Goal: Task Accomplishment & Management: Complete application form

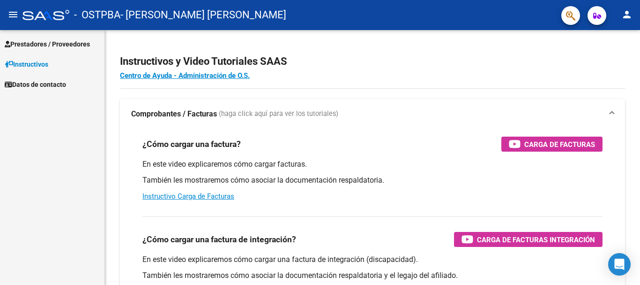
click at [40, 44] on span "Prestadores / Proveedores" at bounding box center [47, 44] width 85 height 10
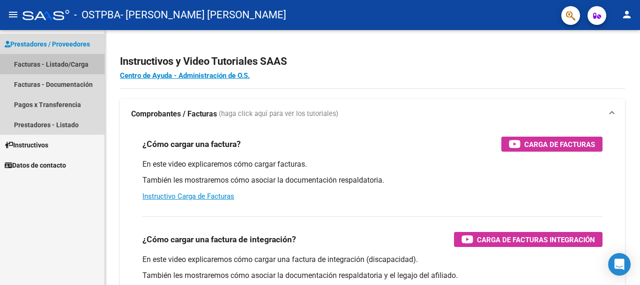
click at [39, 63] on link "Facturas - Listado/Carga" at bounding box center [52, 64] width 105 height 20
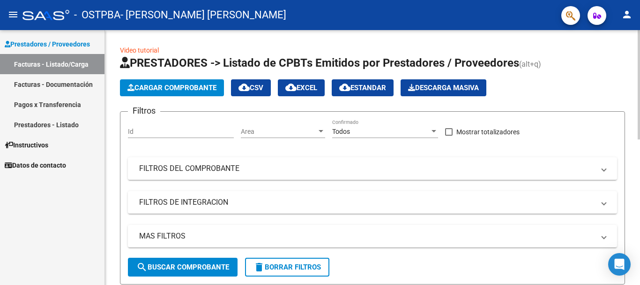
click at [193, 90] on span "Cargar Comprobante" at bounding box center [172, 87] width 89 height 8
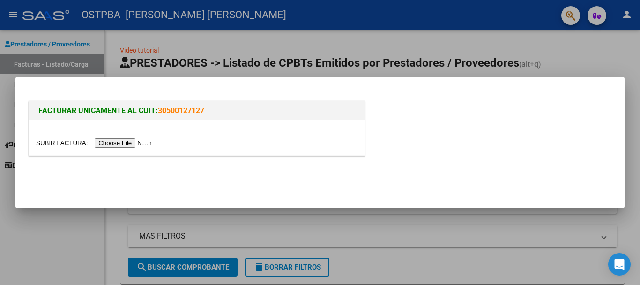
click at [131, 145] on input "file" at bounding box center [95, 143] width 119 height 10
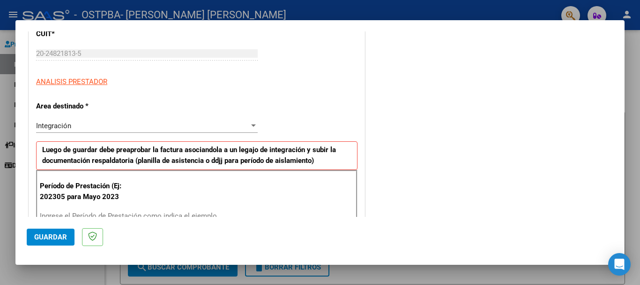
scroll to position [188, 0]
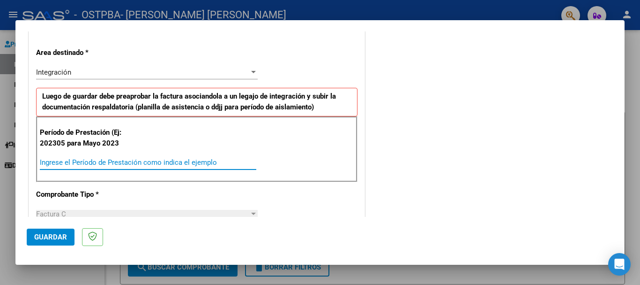
click at [215, 160] on input "Ingrese el Período de Prestación como indica el ejemplo" at bounding box center [148, 162] width 217 height 8
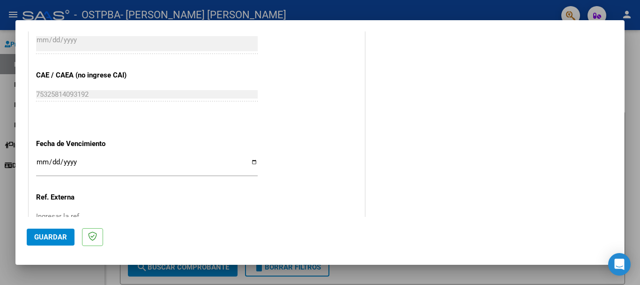
scroll to position [563, 0]
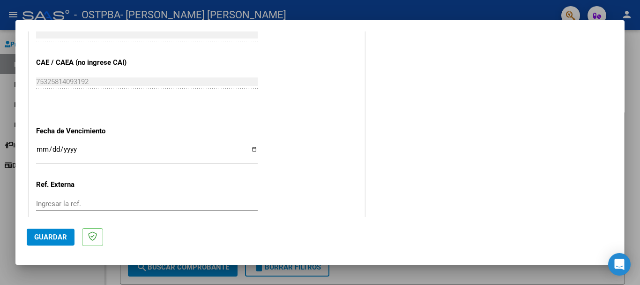
type input "202507"
drag, startPoint x: 102, startPoint y: 143, endPoint x: 67, endPoint y: 155, distance: 36.9
click at [95, 149] on div "Ingresar la fecha" at bounding box center [147, 153] width 222 height 20
type input "[DATE]"
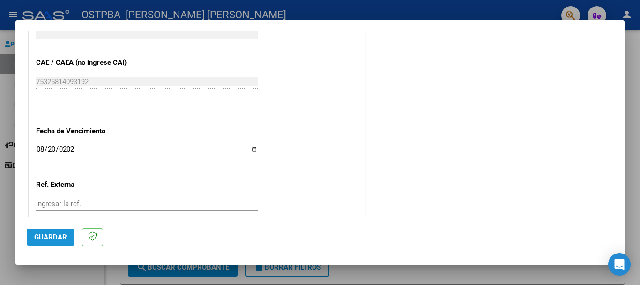
click at [42, 241] on span "Guardar" at bounding box center [50, 237] width 33 height 8
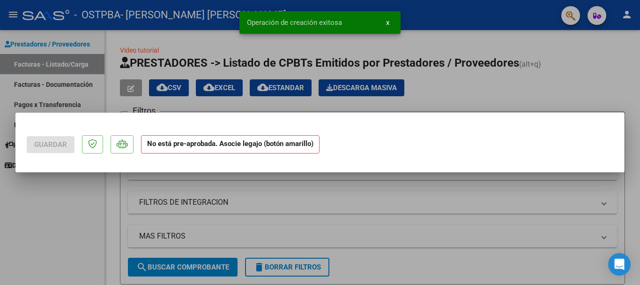
scroll to position [0, 0]
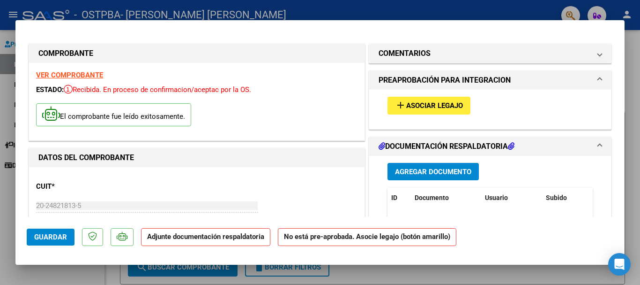
click at [2, 33] on div at bounding box center [320, 142] width 640 height 285
type input "$ 0,00"
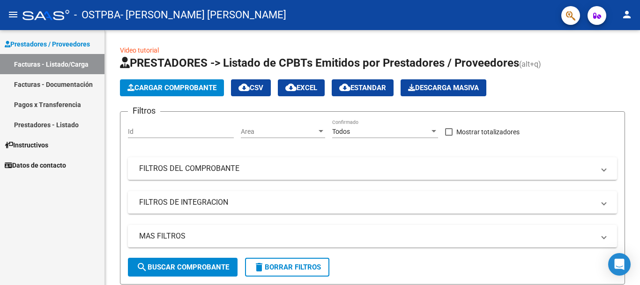
click at [59, 84] on link "Facturas - Documentación" at bounding box center [52, 84] width 105 height 20
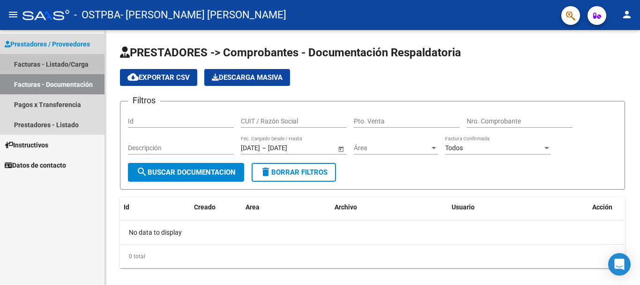
click at [59, 68] on link "Facturas - Listado/Carga" at bounding box center [52, 64] width 105 height 20
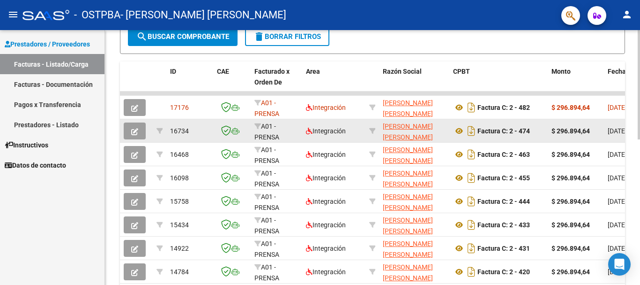
scroll to position [234, 0]
